Goal: Information Seeking & Learning: Understand process/instructions

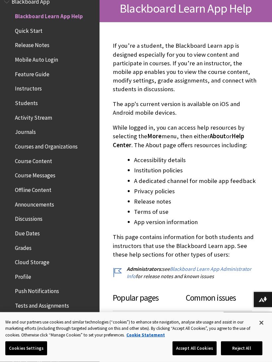
scroll to position [119, 0]
click at [27, 93] on ul "Blackboard Learn App Help Quick Start Release Notes Mobile Auto Login Feature G…" at bounding box center [50, 183] width 92 height 344
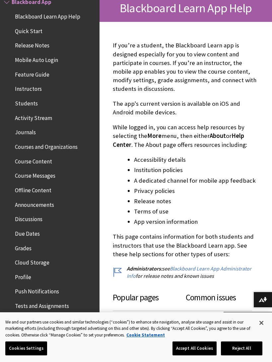
click at [25, 102] on span "Students" at bounding box center [26, 102] width 23 height 9
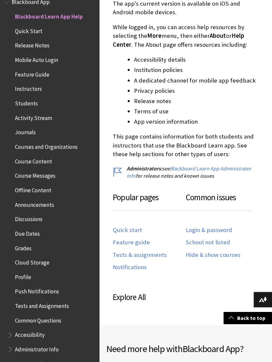
scroll to position [221, 0]
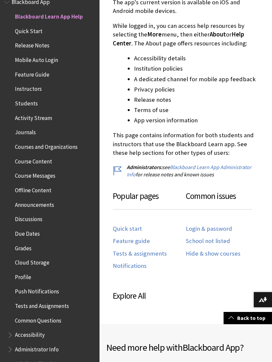
click at [140, 225] on link "Quick start" at bounding box center [127, 229] width 29 height 8
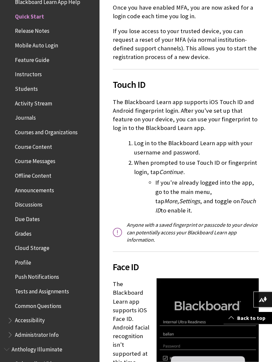
scroll to position [996, 0]
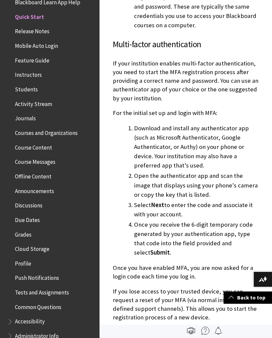
scroll to position [728, 0]
